Goal: Task Accomplishment & Management: Use online tool/utility

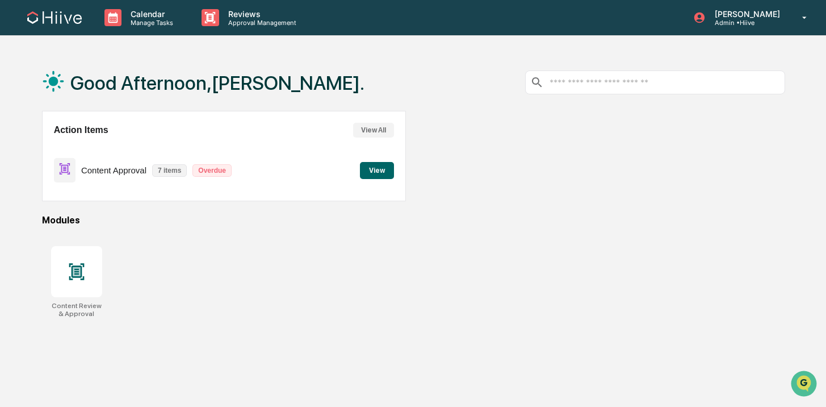
click at [215, 172] on p "Overdue" at bounding box center [212, 170] width 39 height 12
click at [389, 173] on button "View" at bounding box center [377, 170] width 34 height 17
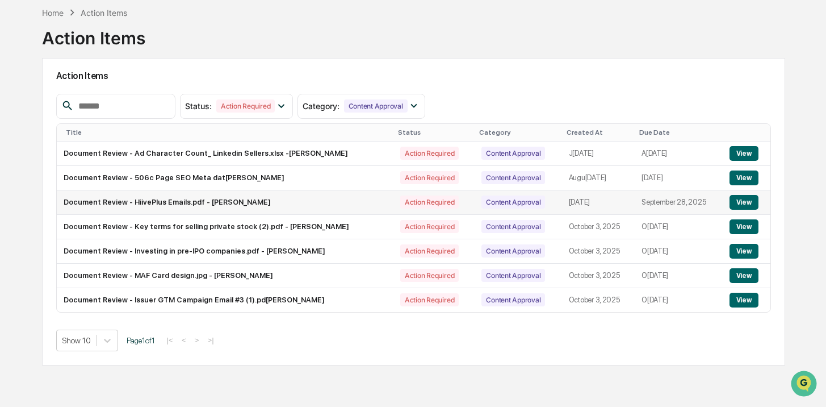
scroll to position [54, 0]
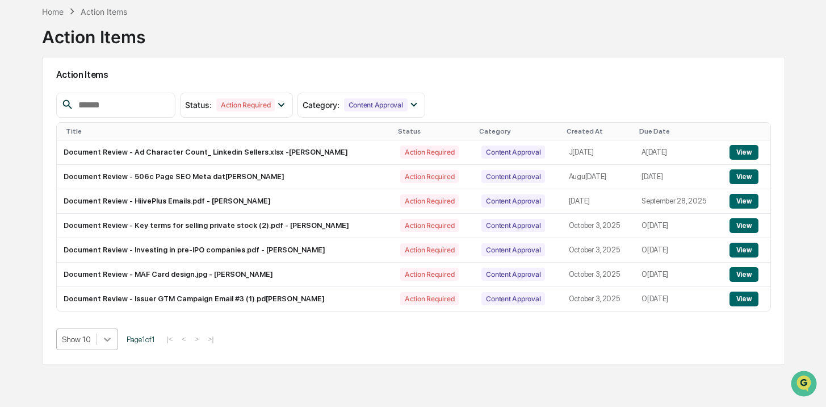
click at [115, 334] on body "Calendar Manage Tasks Reviews Approval Management [PERSON_NAME] Admin • Hiive H…" at bounding box center [413, 176] width 826 height 461
click at [34, 300] on div "Home Action Items Action Items Action Items Status : Action Required Select/Des…" at bounding box center [414, 203] width 778 height 407
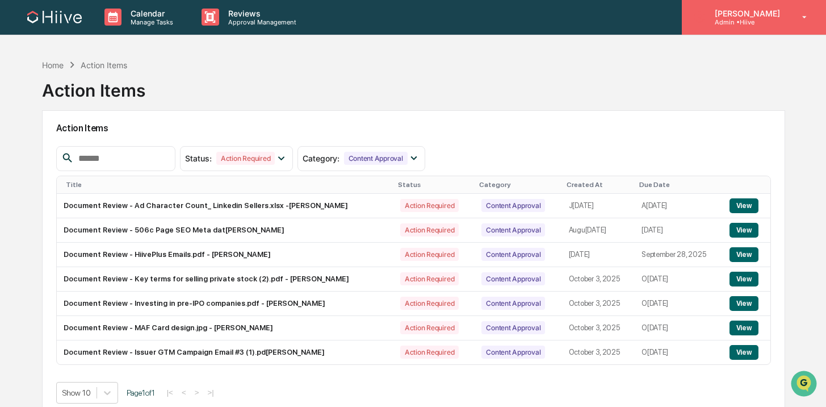
scroll to position [0, 0]
click at [814, 14] on icon at bounding box center [805, 17] width 20 height 11
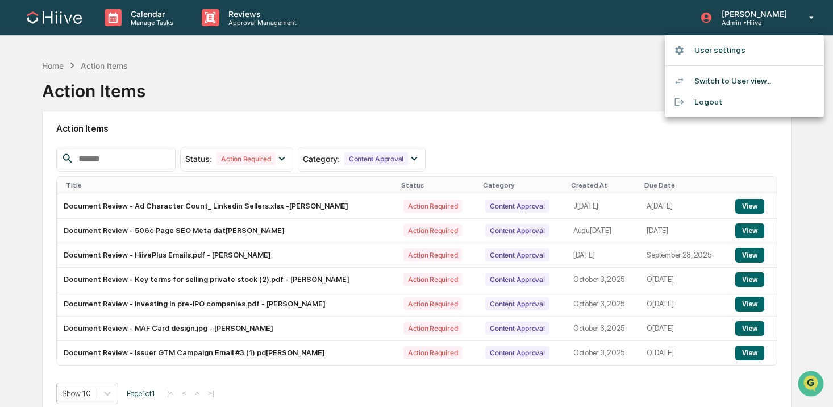
click at [581, 7] on div at bounding box center [416, 203] width 833 height 407
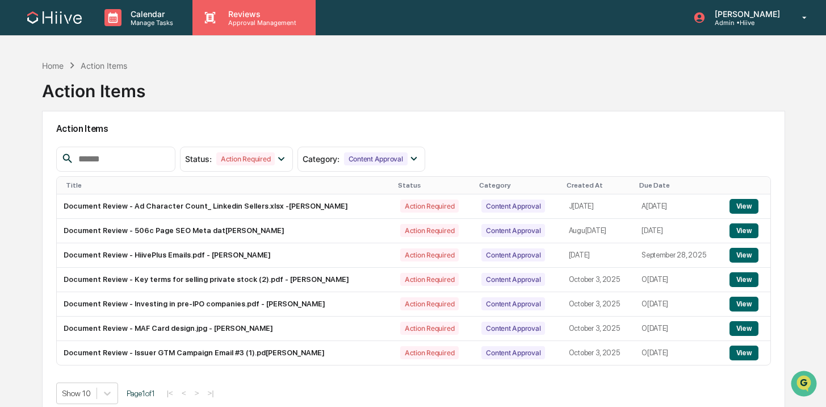
click at [297, 13] on p "Reviews" at bounding box center [260, 14] width 83 height 10
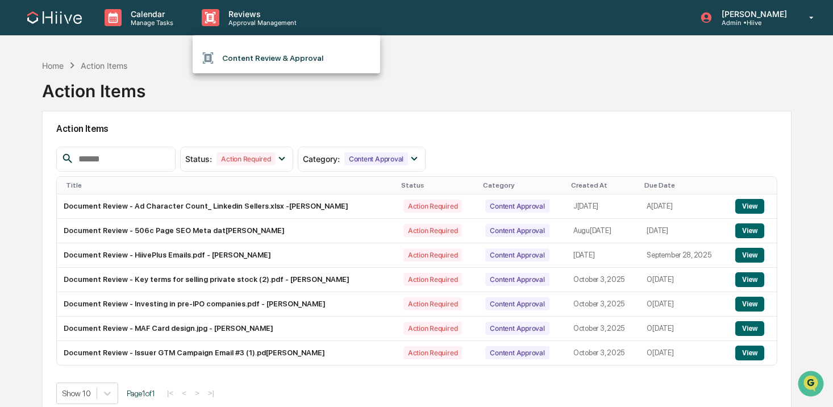
click at [258, 47] on ul "Content Review & Approval" at bounding box center [286, 54] width 187 height 38
click at [254, 59] on li "Content Review & Approval" at bounding box center [286, 58] width 187 height 22
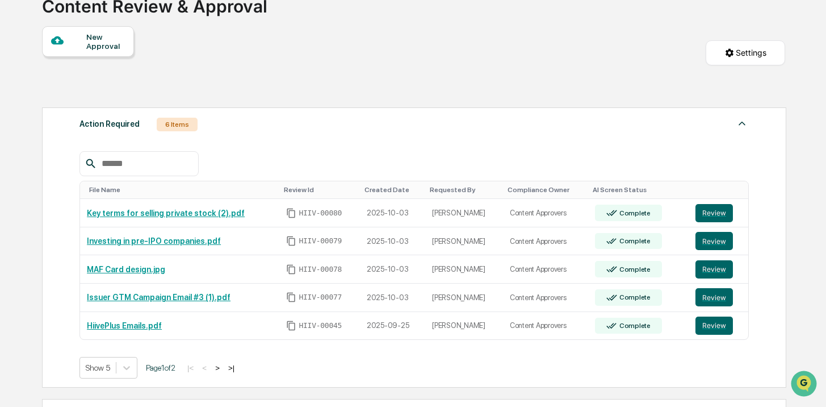
scroll to position [184, 0]
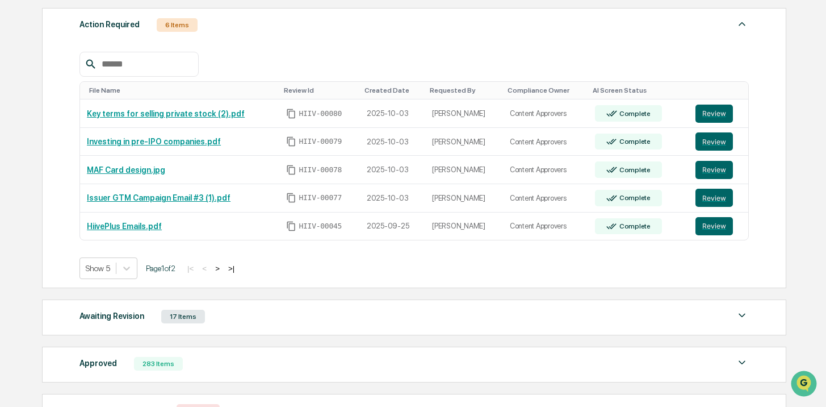
click at [223, 268] on button ">" at bounding box center [217, 269] width 11 height 10
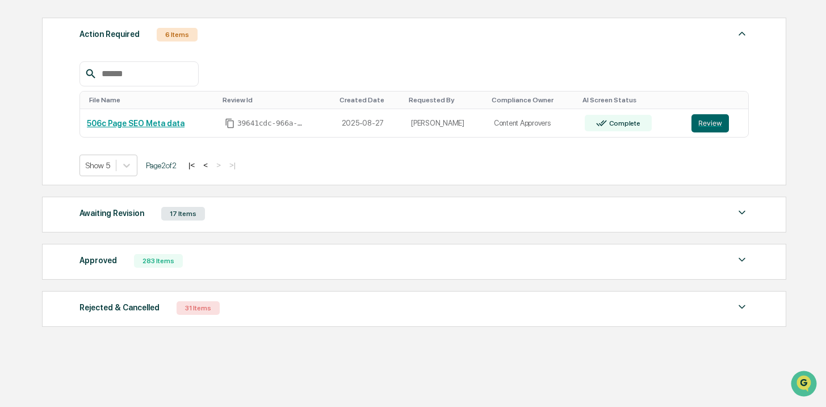
click at [211, 167] on button "<" at bounding box center [205, 165] width 11 height 10
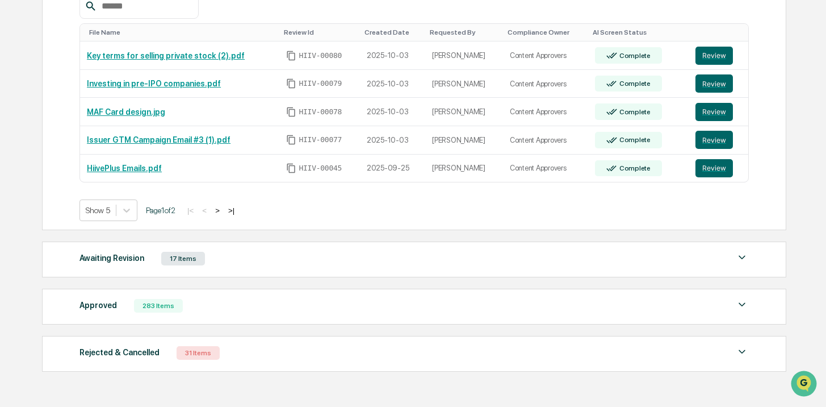
scroll to position [287, 0]
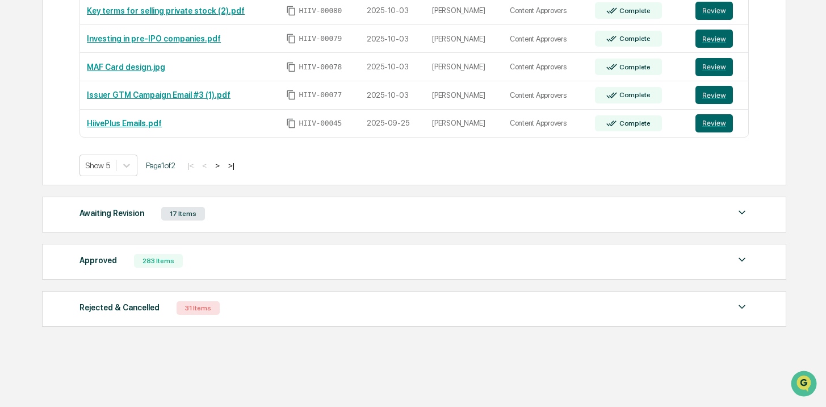
click at [244, 202] on div "Awaiting Revision 17 Items File Name Review Id Created Date Requested By Compli…" at bounding box center [414, 215] width 745 height 36
click at [243, 203] on div "Awaiting Revision 17 Items File Name Review Id Created Date Requested By Compli…" at bounding box center [414, 215] width 745 height 36
click at [205, 209] on div "17 Items" at bounding box center [183, 214] width 44 height 14
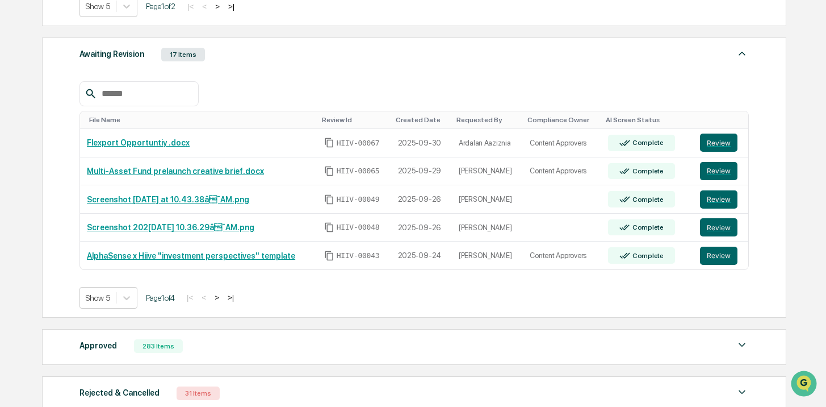
scroll to position [452, 0]
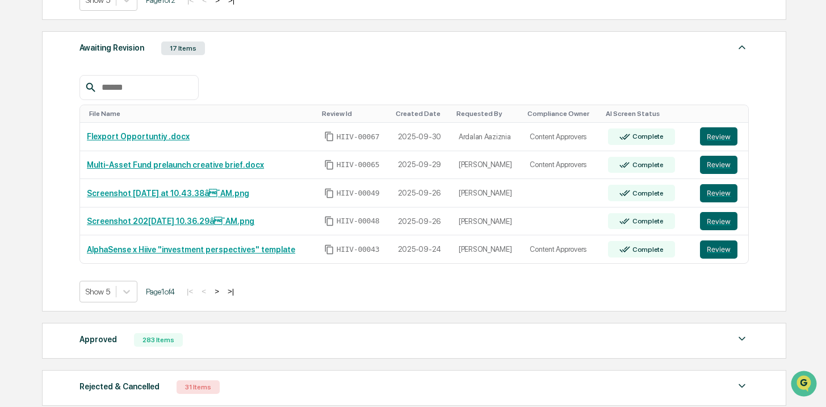
click at [223, 291] on button ">" at bounding box center [216, 291] width 11 height 10
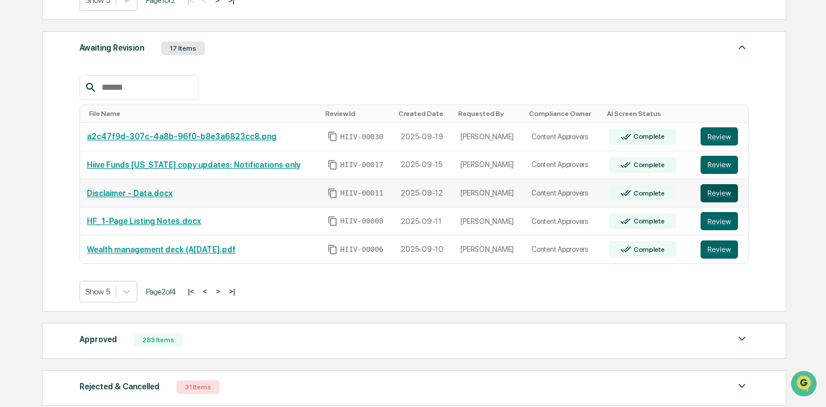
click at [733, 197] on button "Review" at bounding box center [719, 193] width 37 height 18
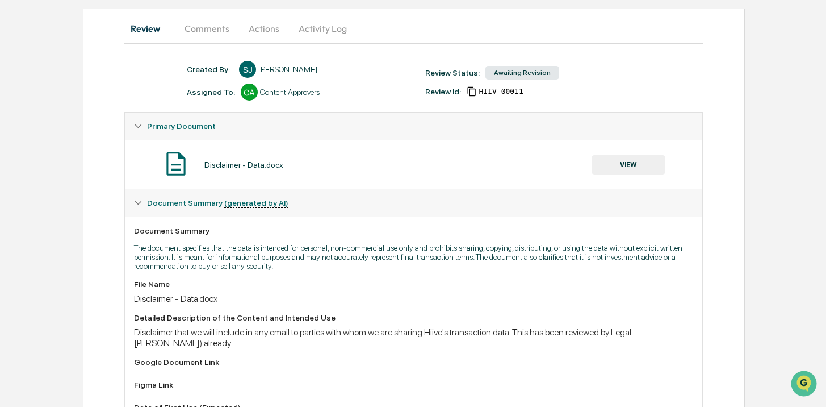
click at [214, 39] on button "Comments" at bounding box center [207, 28] width 63 height 27
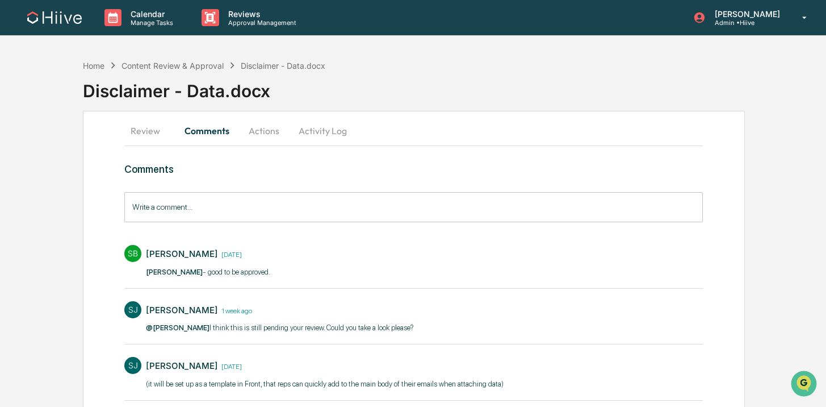
click at [277, 135] on button "Actions" at bounding box center [264, 130] width 51 height 27
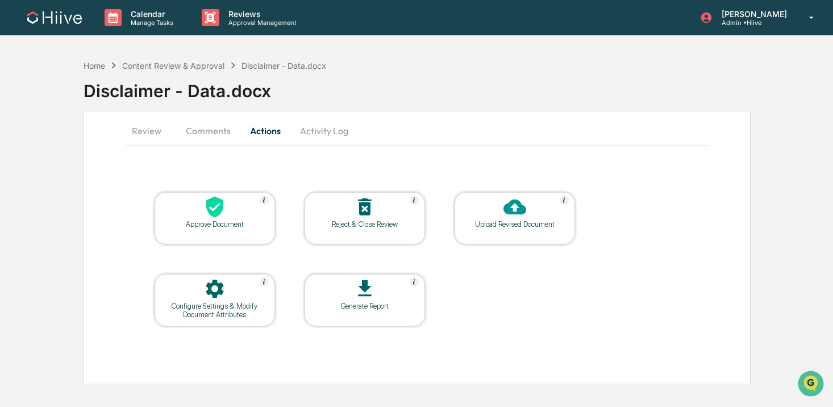
click at [220, 214] on icon at bounding box center [214, 206] width 23 height 23
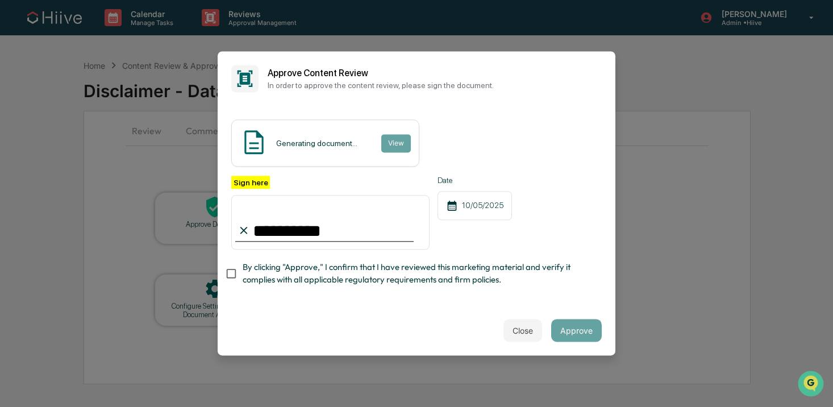
type input "**********"
click at [569, 298] on div "**********" at bounding box center [417, 205] width 398 height 199
click at [400, 230] on input "**********" at bounding box center [330, 222] width 198 height 55
click at [468, 306] on div "Close Approve" at bounding box center [417, 331] width 398 height 50
click at [581, 329] on button "Approve" at bounding box center [576, 330] width 51 height 23
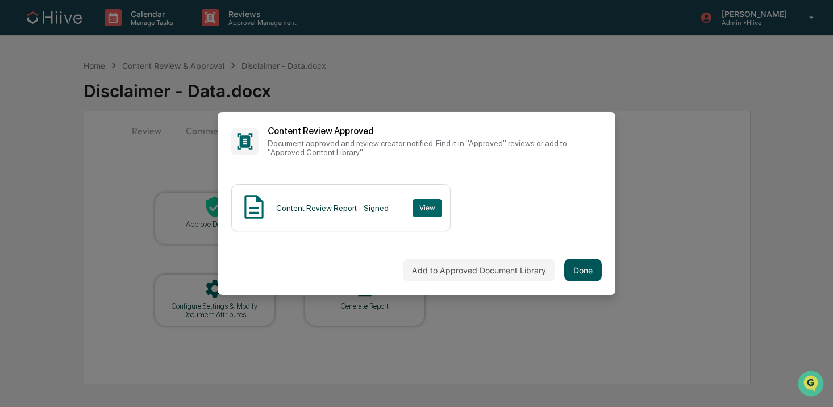
click at [576, 278] on button "Done" at bounding box center [582, 269] width 37 height 23
